Goal: Book appointment/travel/reservation

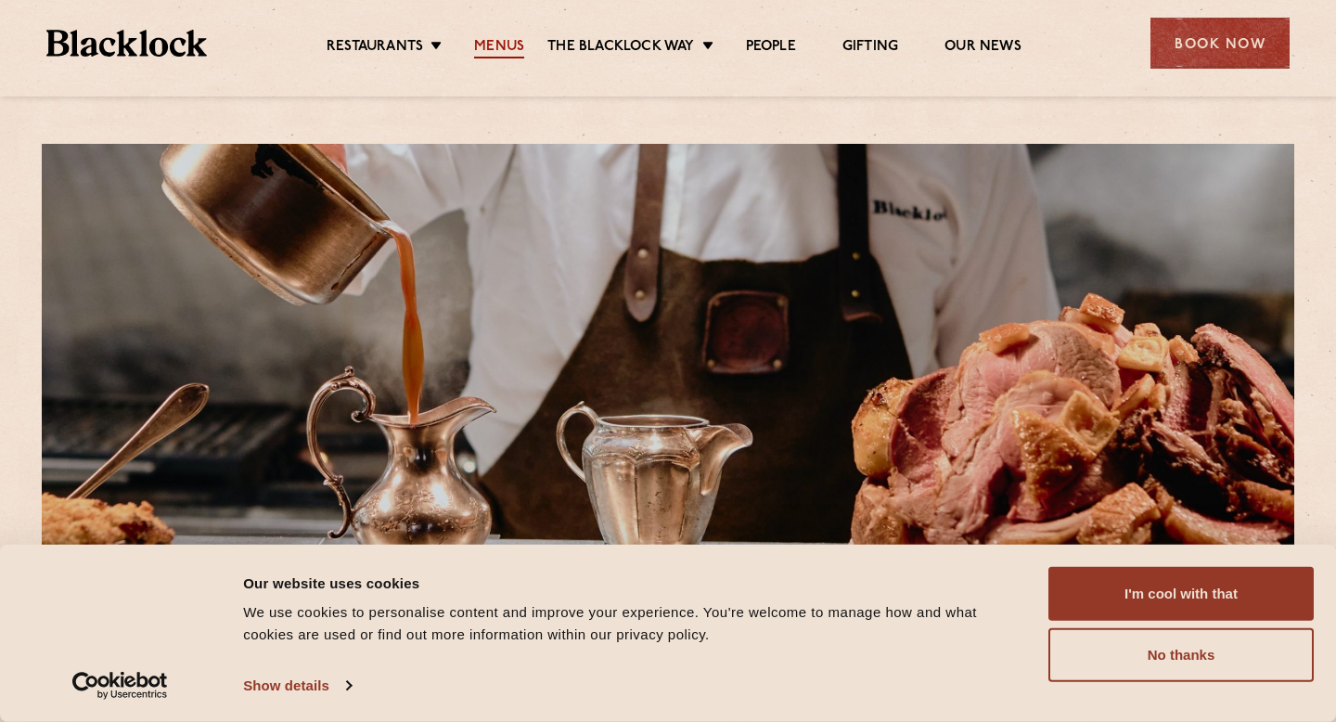
click at [506, 49] on link "Menus" at bounding box center [499, 48] width 50 height 20
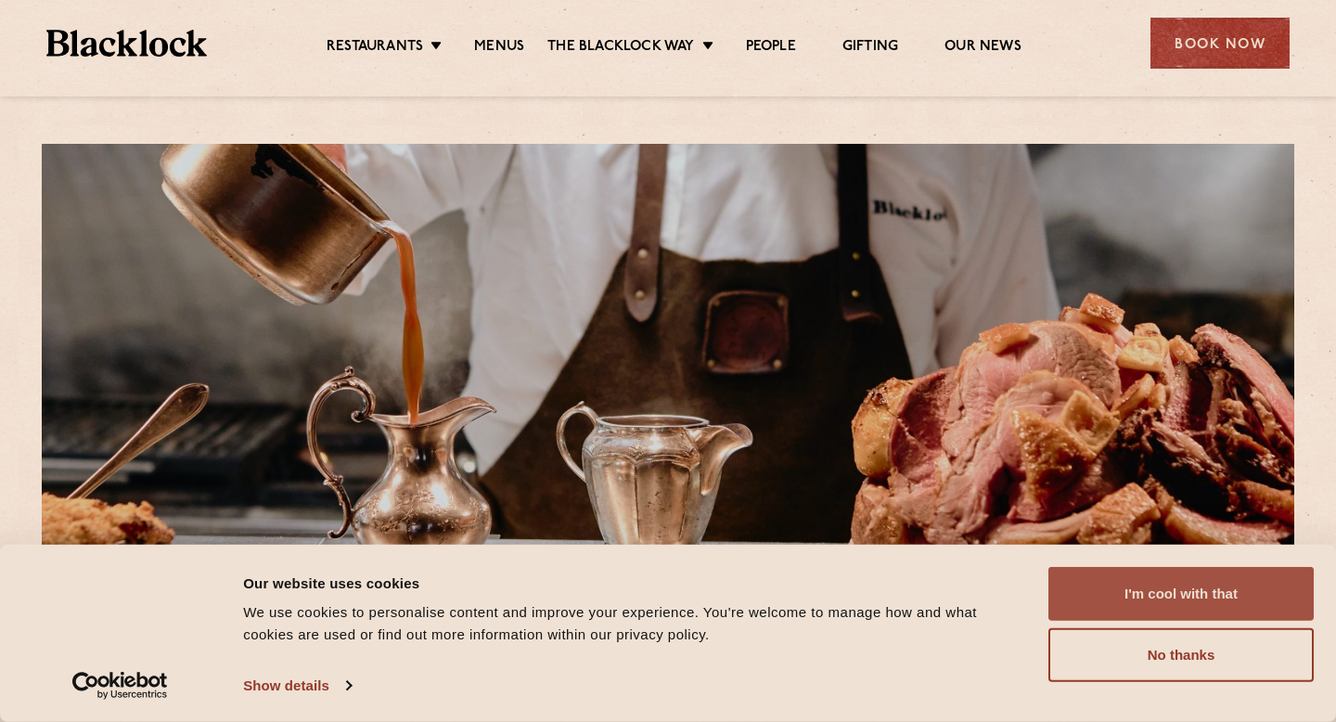
click at [1206, 602] on button "I'm cool with that" at bounding box center [1181, 594] width 265 height 54
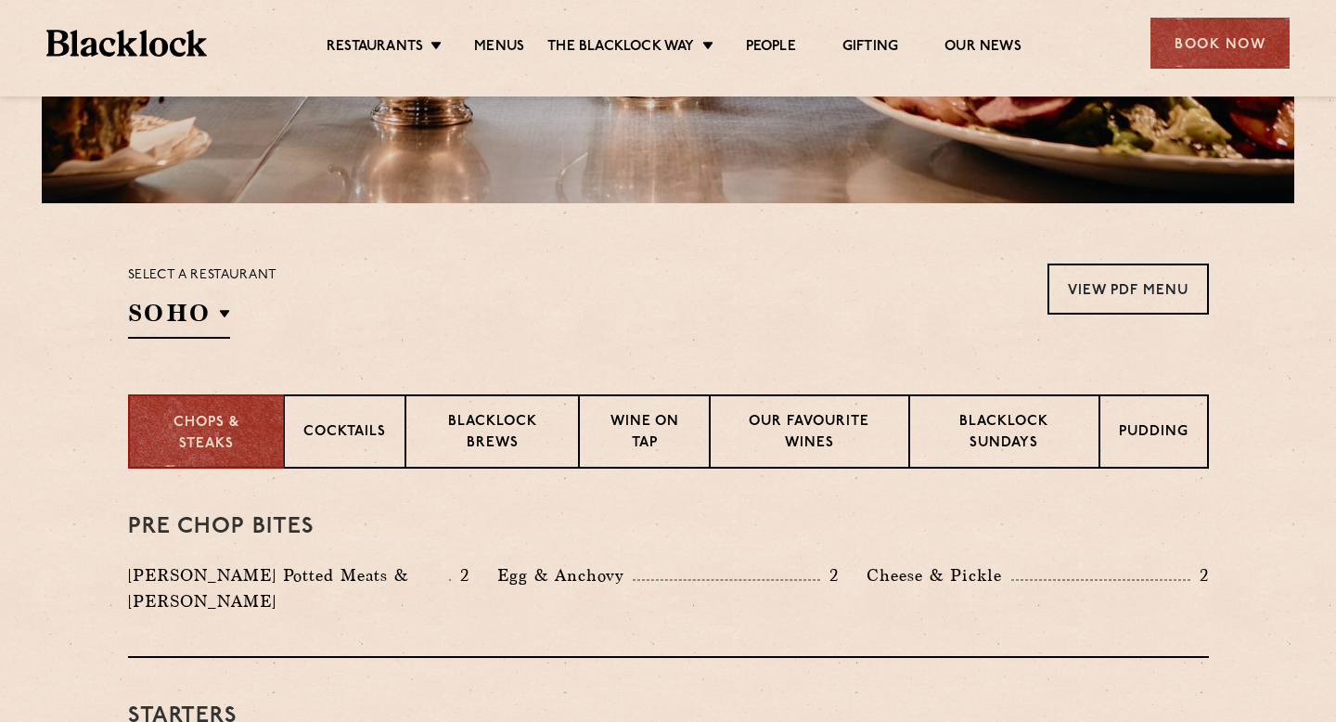
scroll to position [468, 0]
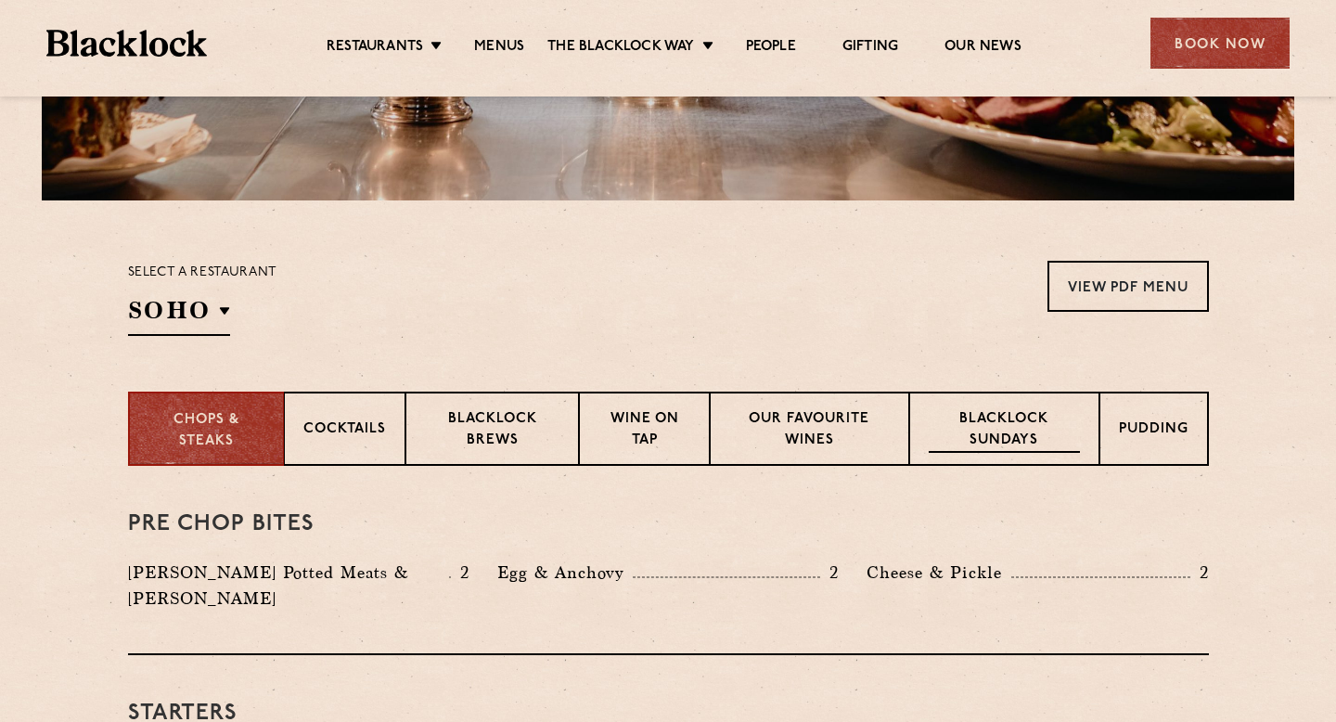
click at [1014, 423] on p "Blacklock Sundays" at bounding box center [1004, 431] width 150 height 44
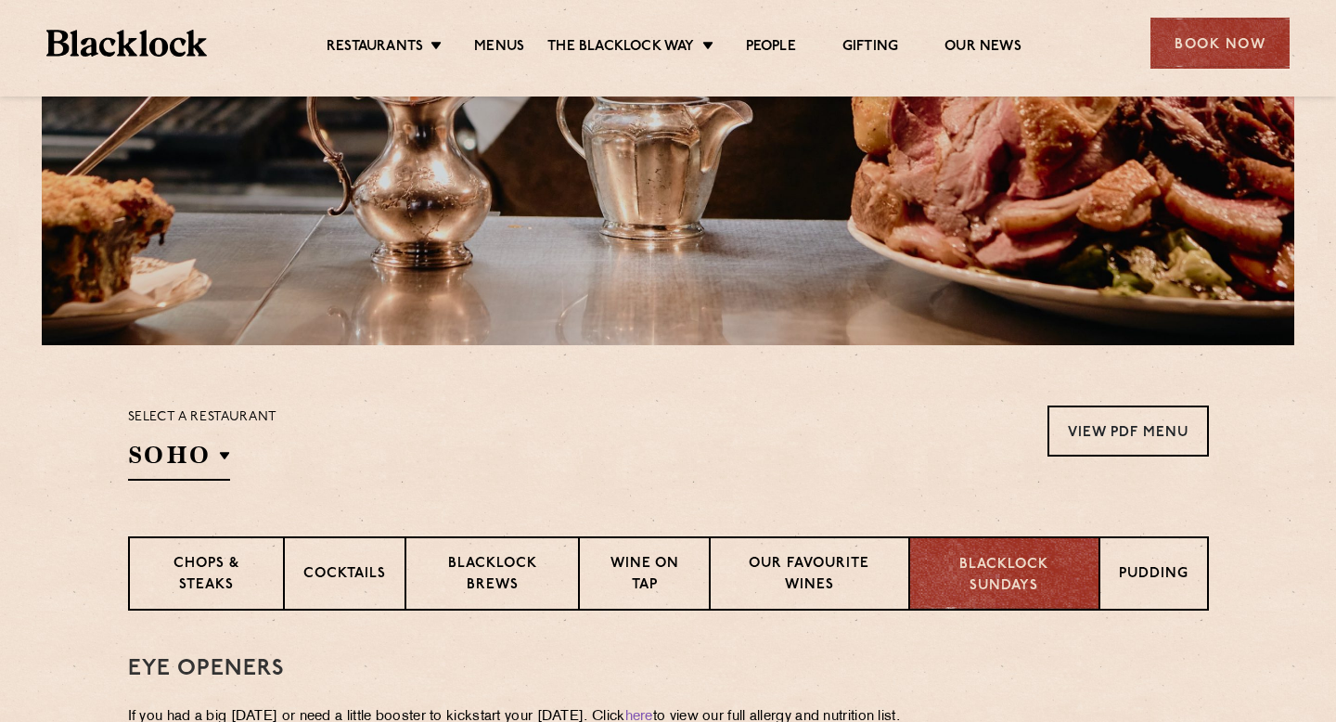
scroll to position [0, 0]
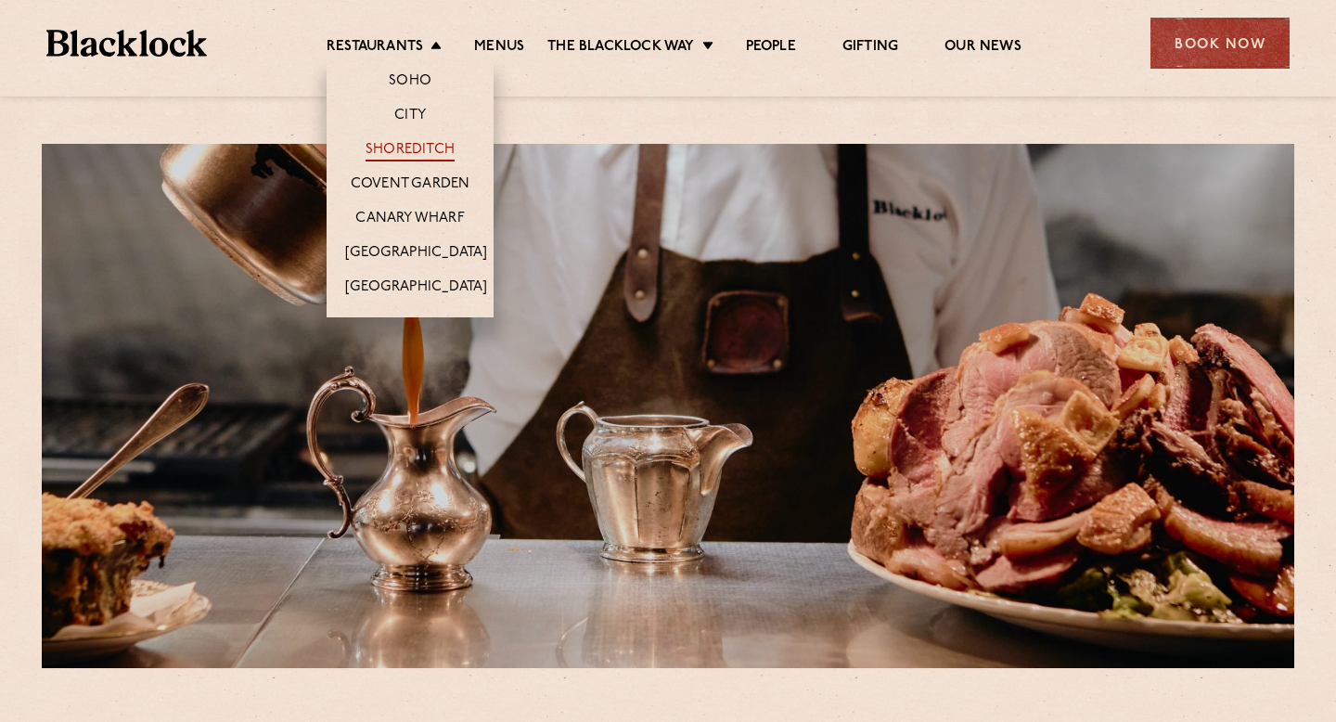
click at [433, 148] on link "Shoreditch" at bounding box center [410, 151] width 89 height 20
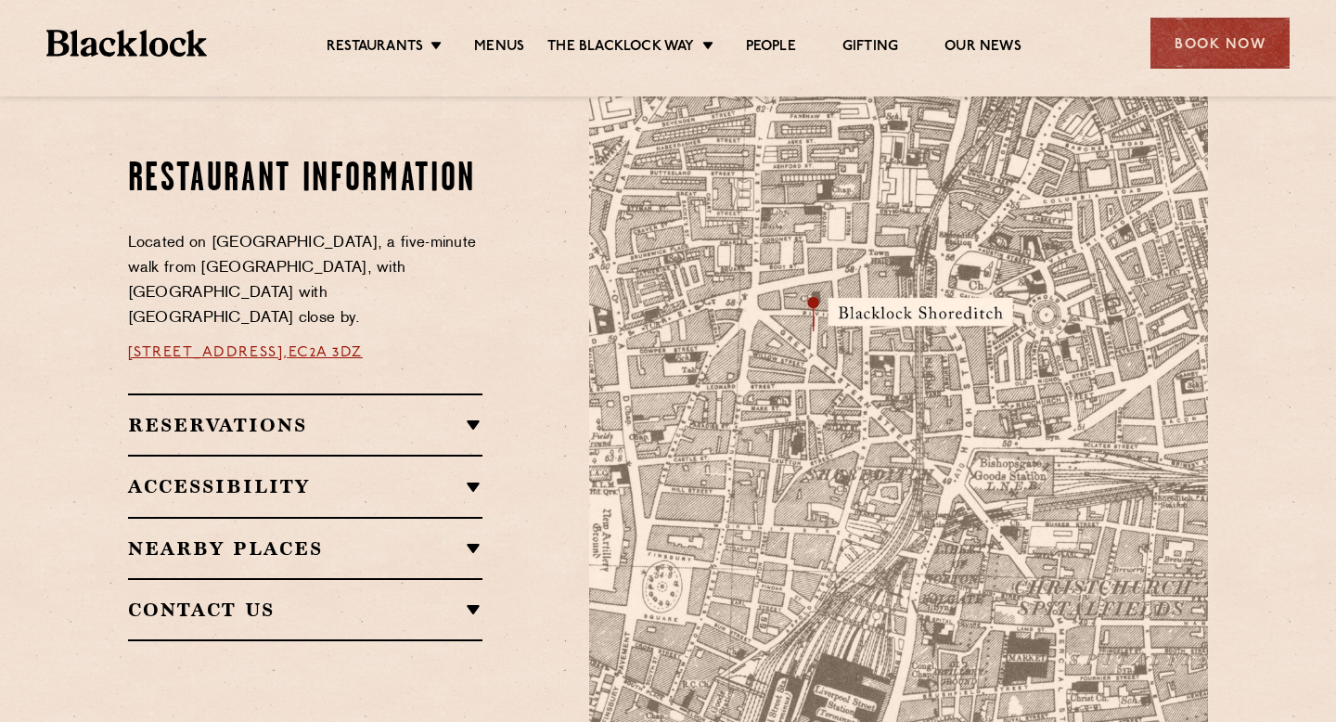
scroll to position [1027, 0]
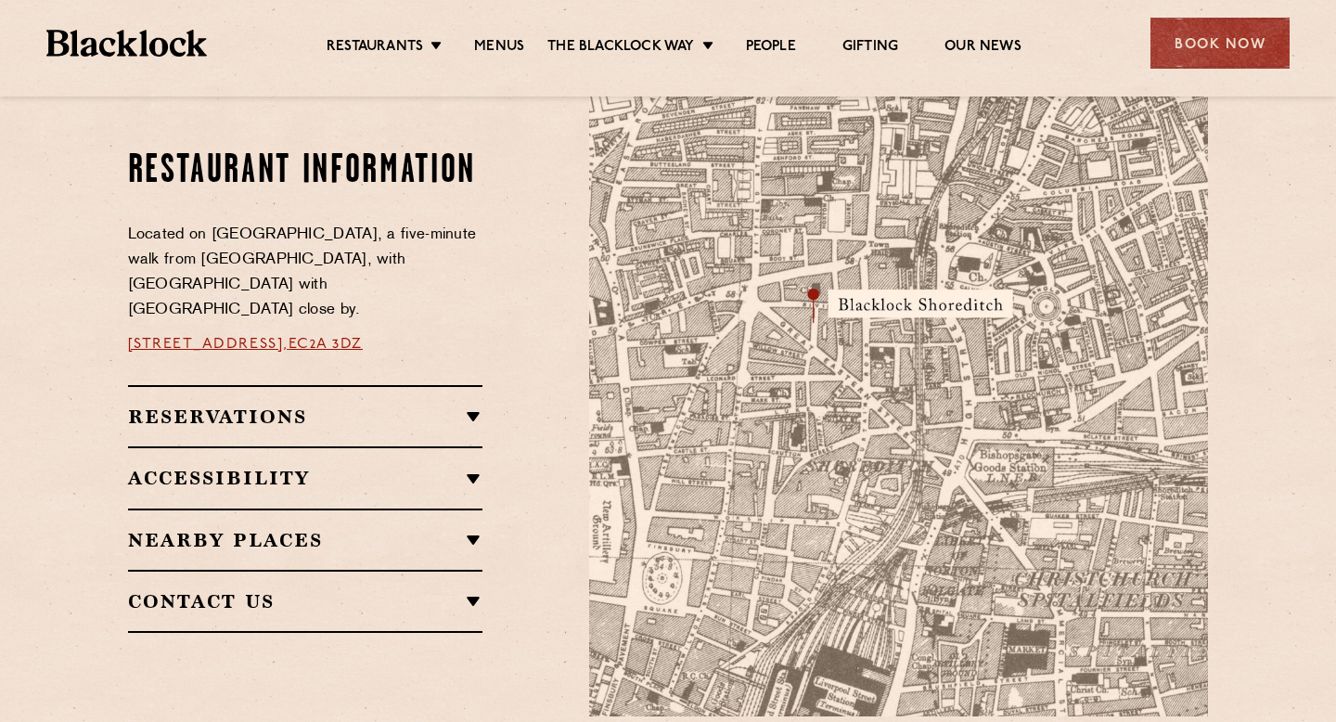
click at [471, 467] on h2 "Accessibility" at bounding box center [305, 478] width 355 height 22
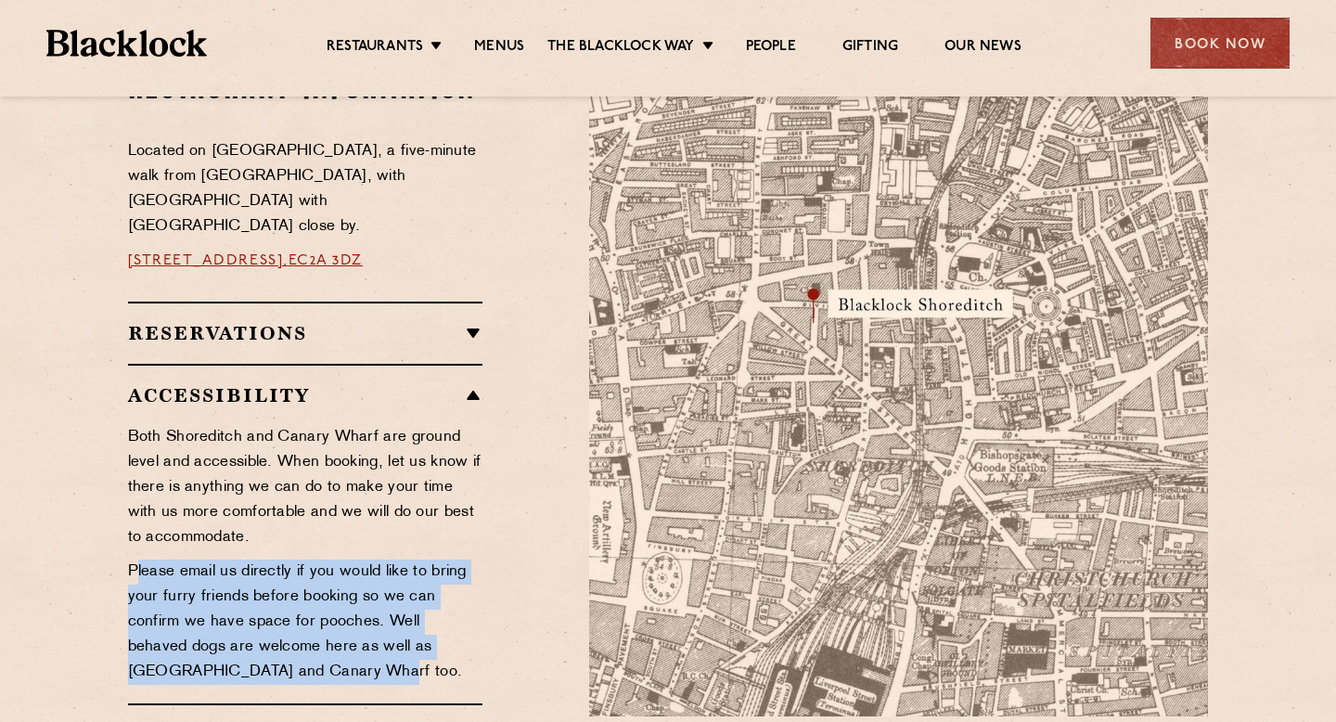
drag, startPoint x: 133, startPoint y: 542, endPoint x: 316, endPoint y: 637, distance: 207.1
click at [316, 637] on p "Please email us directly if you would like to bring your furry friends before b…" at bounding box center [305, 622] width 355 height 125
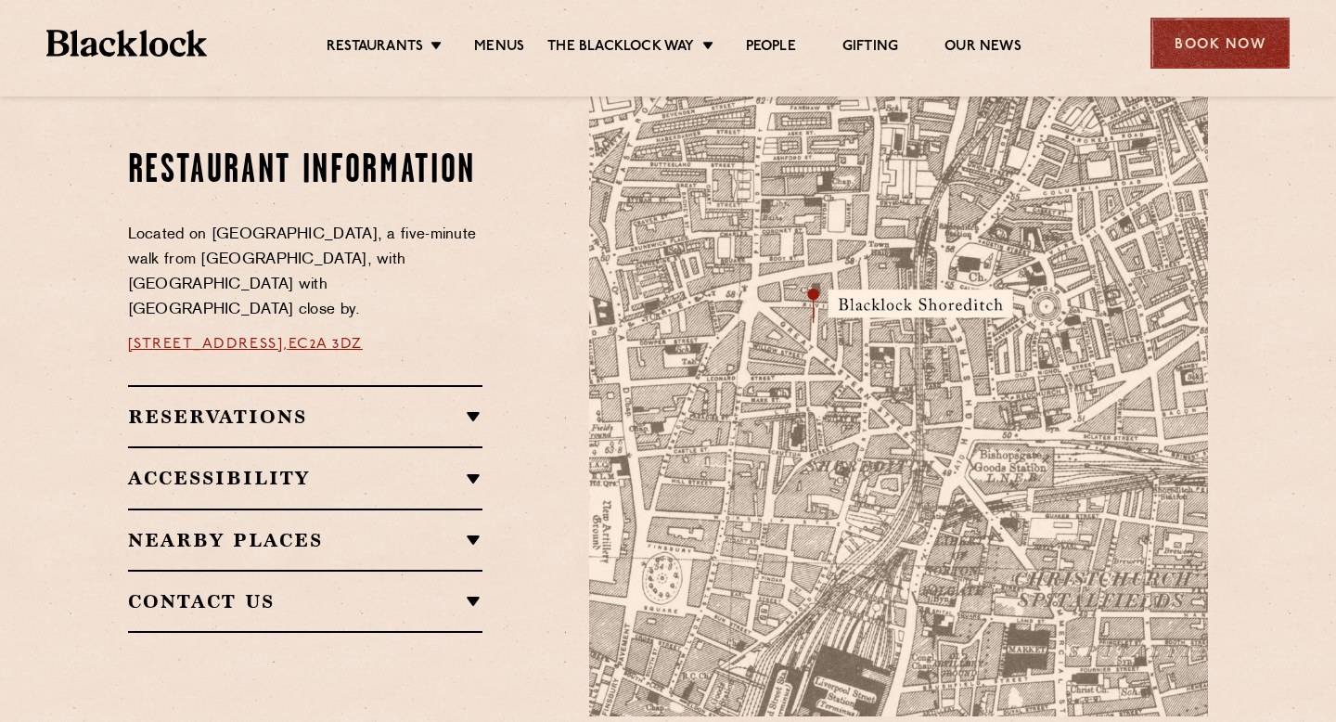
click at [1234, 44] on div "Book Now" at bounding box center [1220, 43] width 139 height 51
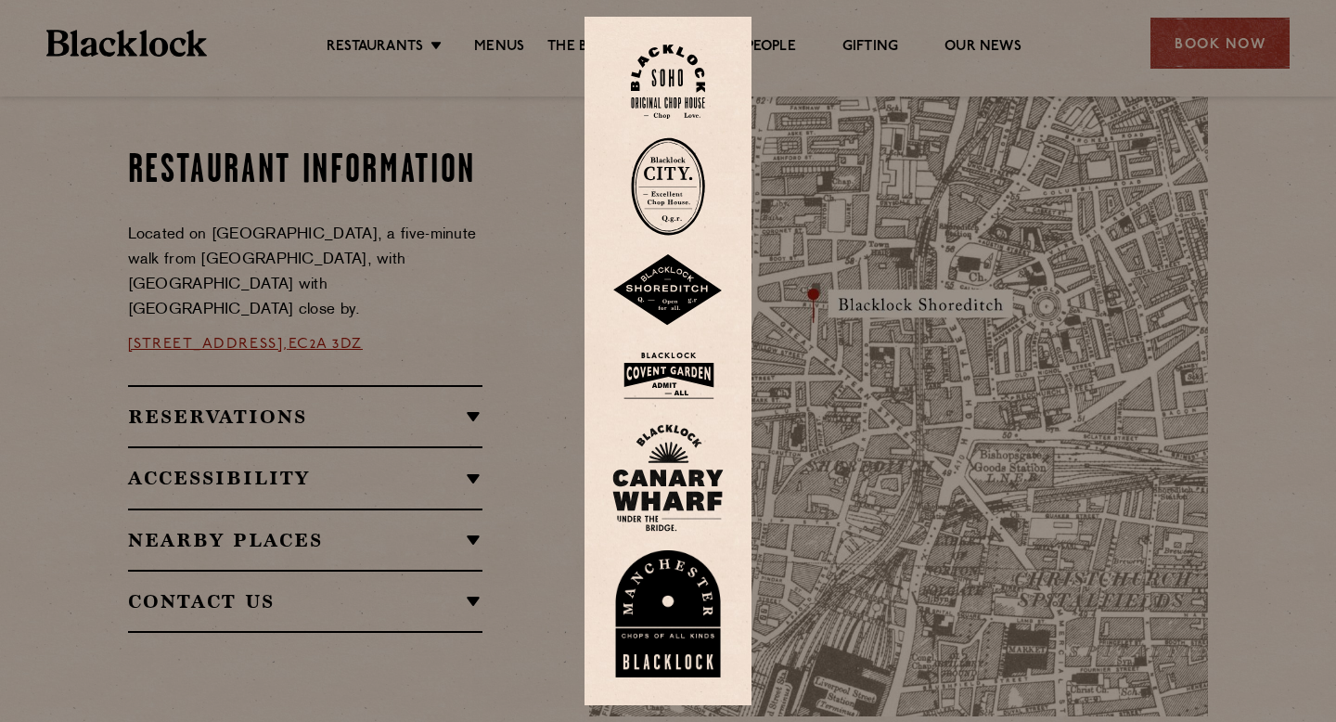
click at [674, 282] on img at bounding box center [667, 290] width 111 height 72
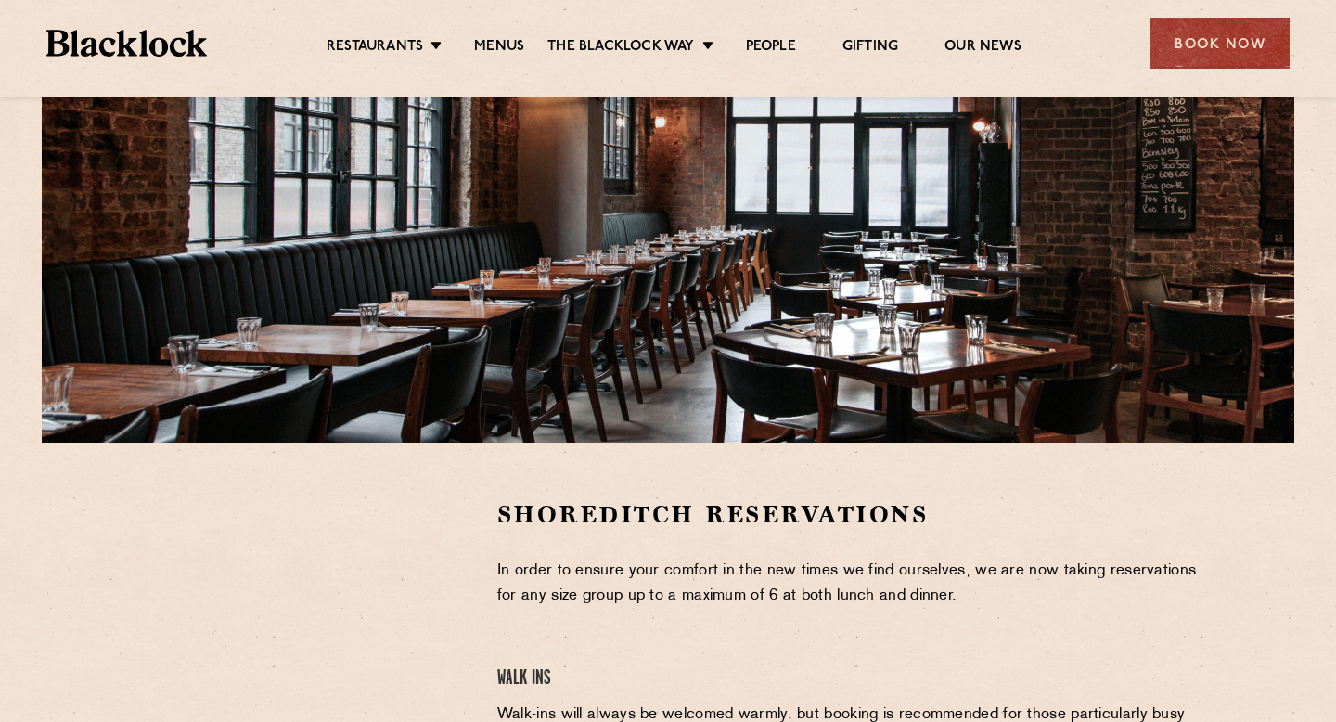
scroll to position [502, 0]
